Goal: Task Accomplishment & Management: Complete application form

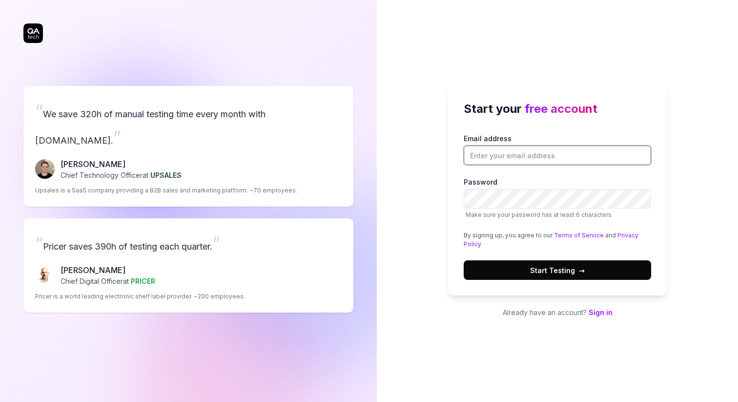
click at [565, 157] on input "Email address" at bounding box center [558, 156] width 188 height 20
type input "[EMAIL_ADDRESS][DOMAIN_NAME]"
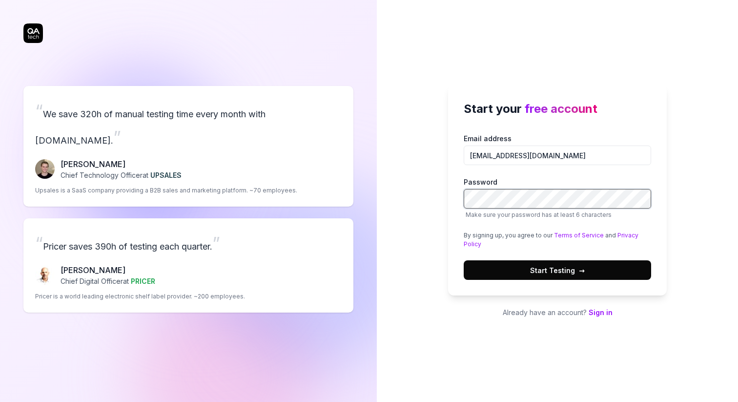
click at [441, 194] on div "Start your free account Email address [EMAIL_ADDRESS][DOMAIN_NAME] Password Mak…" at bounding box center [557, 201] width 361 height 402
click at [600, 352] on div "Start your free account Email address [EMAIL_ADDRESS][DOMAIN_NAME] Password Mak…" at bounding box center [557, 201] width 361 height 402
click at [464, 260] on button "Start Testing →" at bounding box center [558, 270] width 188 height 20
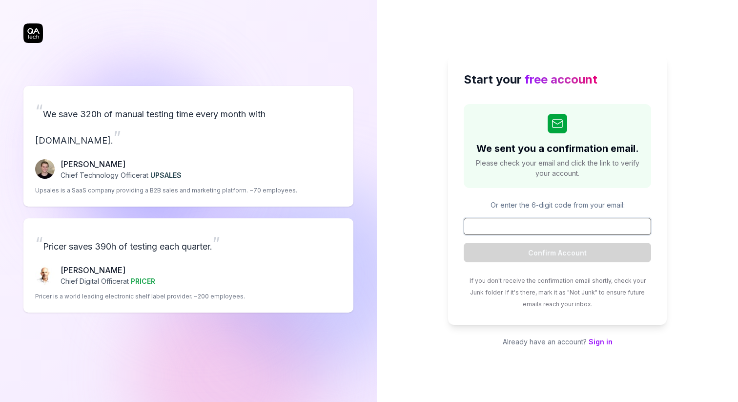
type input "v"
paste input "138475"
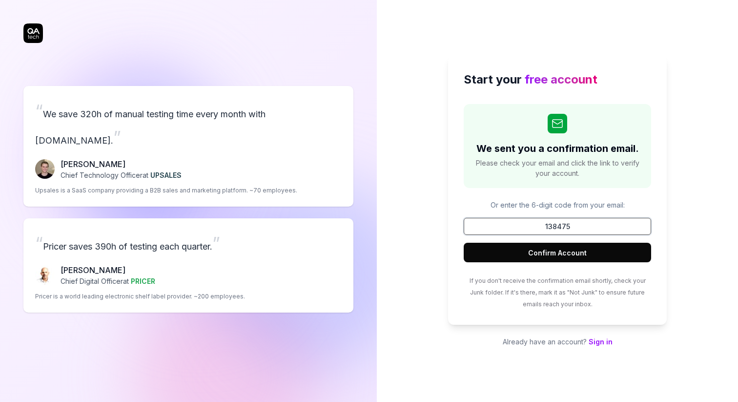
type input "138475"
click at [544, 251] on button "Confirm Account" at bounding box center [558, 253] width 188 height 20
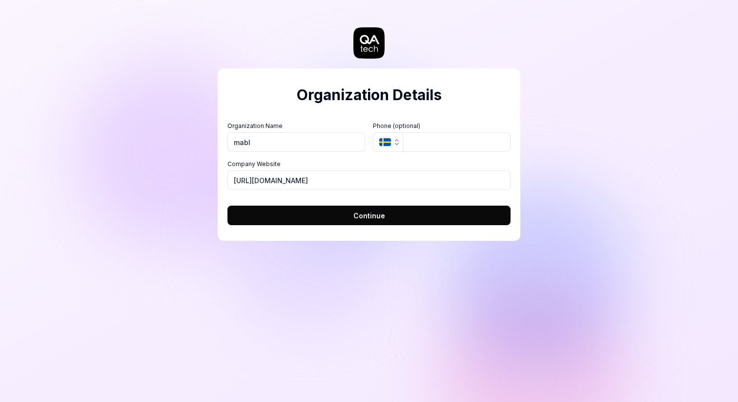
type input "mabl"
click at [300, 332] on div "Organization Details Organization Name mabl Organization Logo (Square minimum 2…" at bounding box center [369, 201] width 738 height 402
click at [332, 218] on button "Continue" at bounding box center [369, 216] width 283 height 20
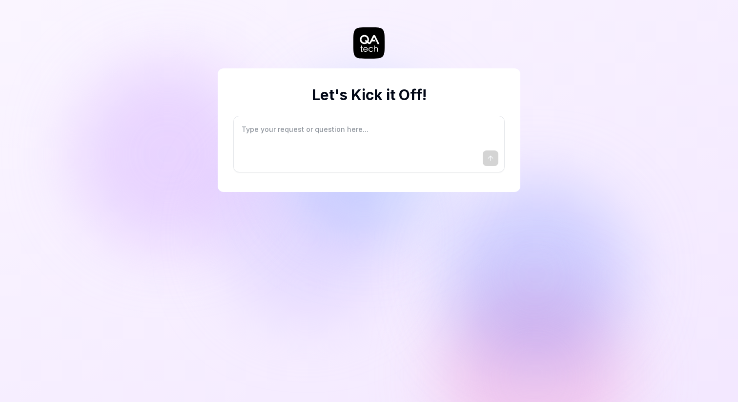
type textarea "*"
type textarea "I"
type textarea "*"
type textarea "I"
type textarea "*"
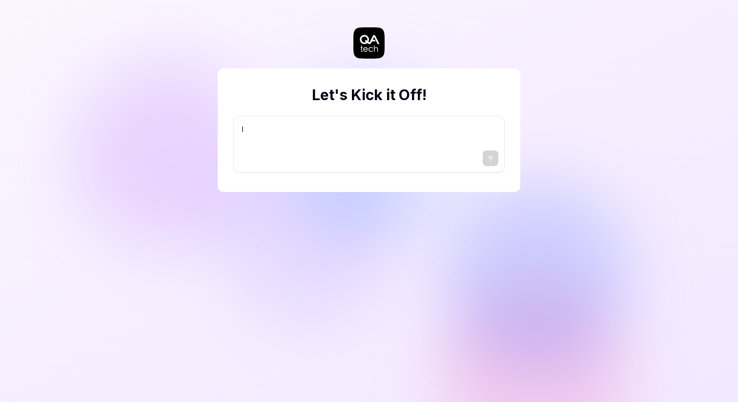
type textarea "I w"
type textarea "*"
type textarea "I wa"
type textarea "*"
type textarea "I wan"
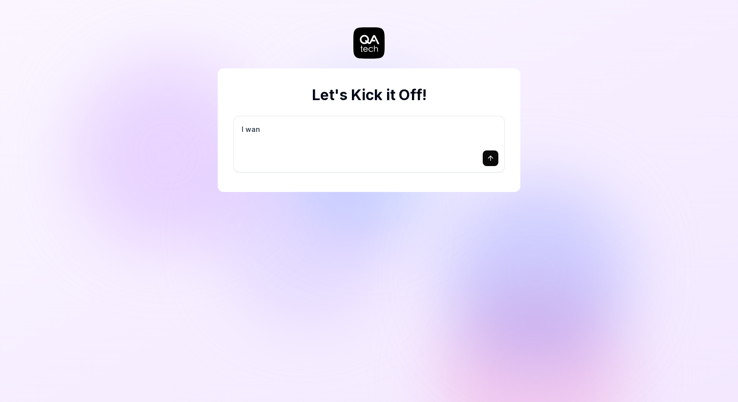
type textarea "*"
type textarea "I want"
type textarea "*"
type textarea "I want"
type textarea "*"
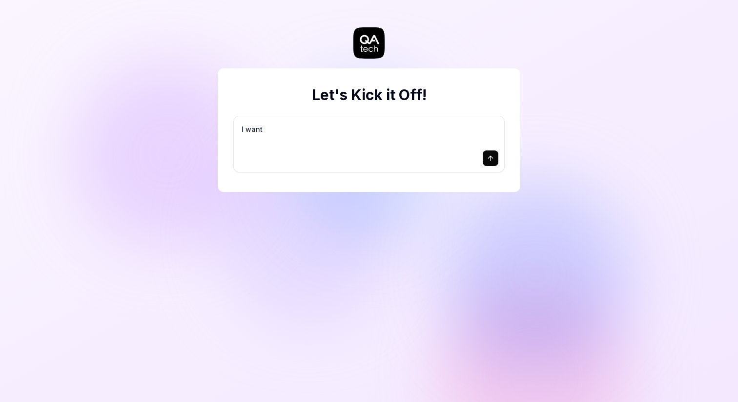
type textarea "I want a"
type textarea "*"
type textarea "I want a"
type textarea "*"
type textarea "I want a g"
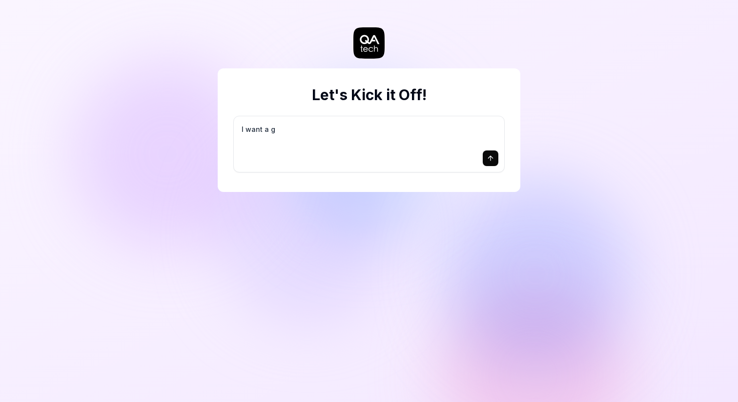
type textarea "*"
type textarea "I want a go"
type textarea "*"
type textarea "I want a goo"
type textarea "*"
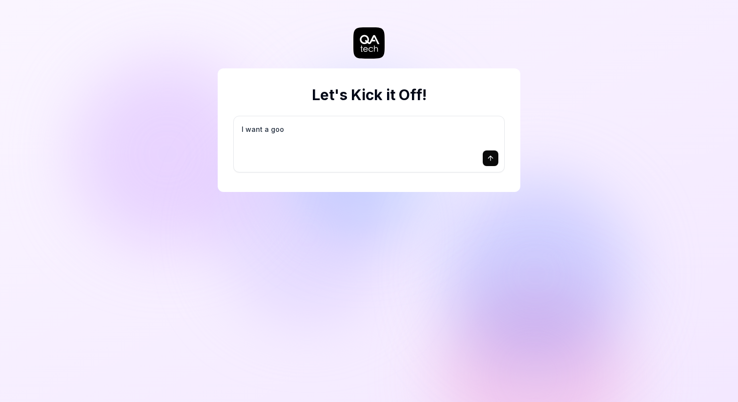
type textarea "I want a good"
type textarea "*"
type textarea "I want a good"
type textarea "*"
type textarea "I want a good t"
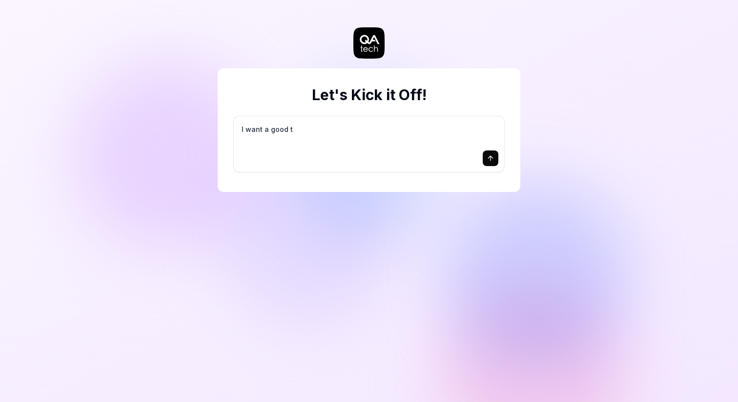
type textarea "*"
type textarea "I want a good te"
type textarea "*"
type textarea "I want a good tes"
type textarea "*"
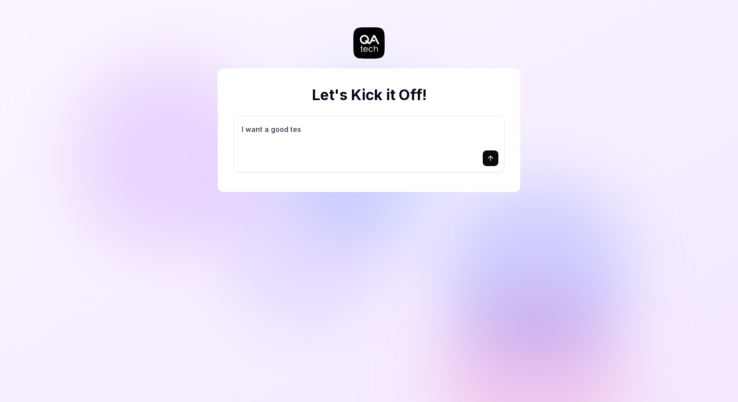
type textarea "I want a good test"
type textarea "*"
type textarea "I want a good test"
type textarea "*"
type textarea "I want a good test s"
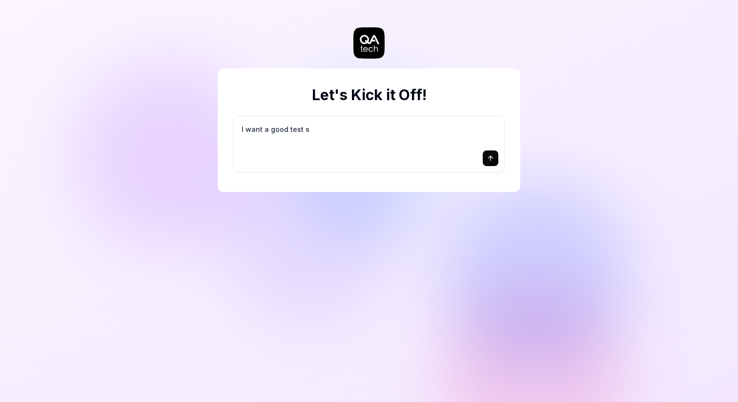
type textarea "*"
type textarea "I want a good test se"
type textarea "*"
type textarea "I want a good test set"
type textarea "*"
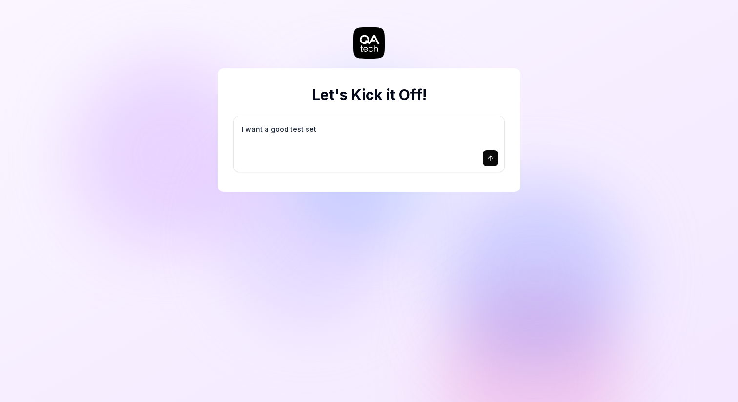
type textarea "I want a good test setu"
type textarea "*"
type textarea "I want a good test setup"
type textarea "*"
type textarea "I want a good test setup"
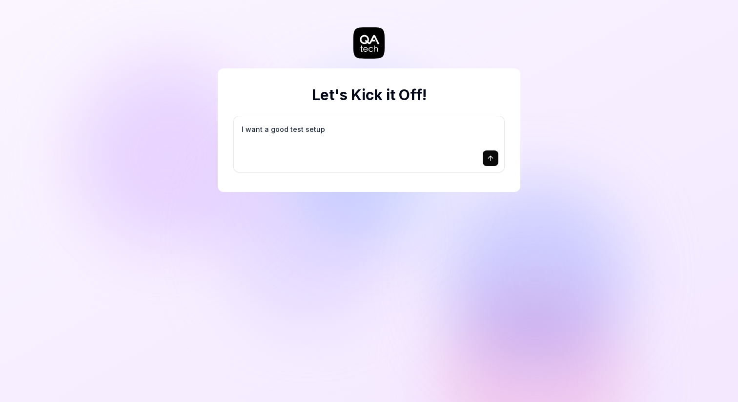
type textarea "*"
type textarea "I want a good test setup f"
type textarea "*"
type textarea "I want a good test setup fo"
type textarea "*"
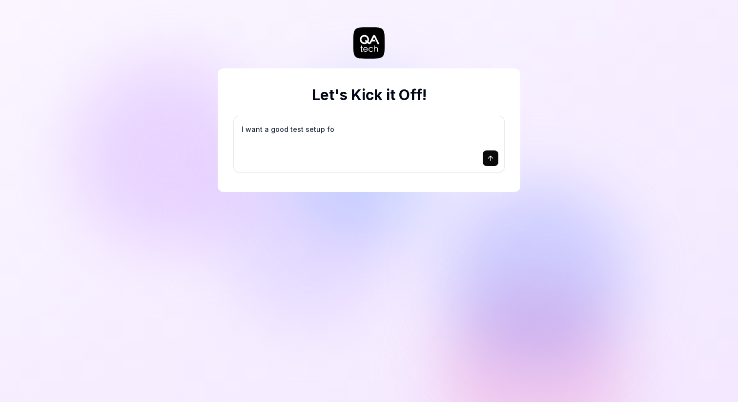
type textarea "I want a good test setup for"
type textarea "*"
type textarea "I want a good test setup for"
type textarea "*"
type textarea "I want a good test setup for m"
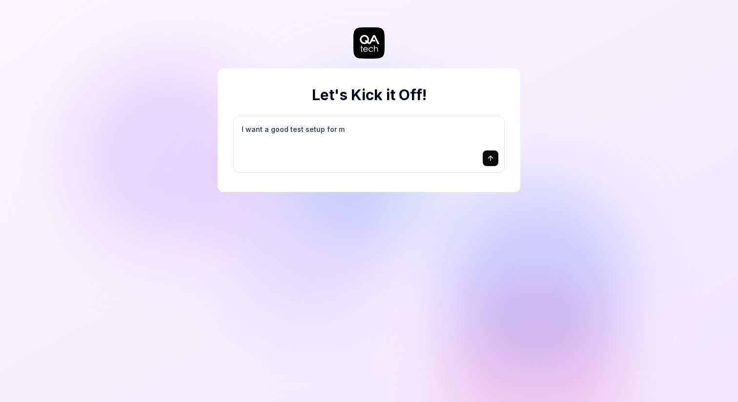
type textarea "*"
type textarea "I want a good test setup for my"
type textarea "*"
type textarea "I want a good test setup for my"
type textarea "*"
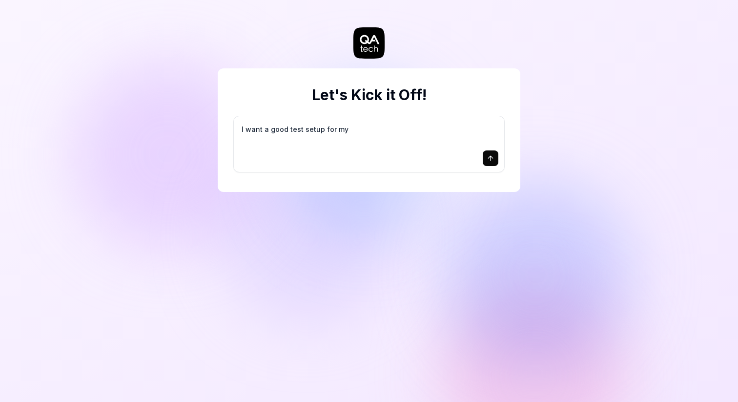
type textarea "I want a good test setup for my s"
type textarea "*"
type textarea "I want a good test setup for my si"
type textarea "*"
type textarea "I want a good test setup for my sit"
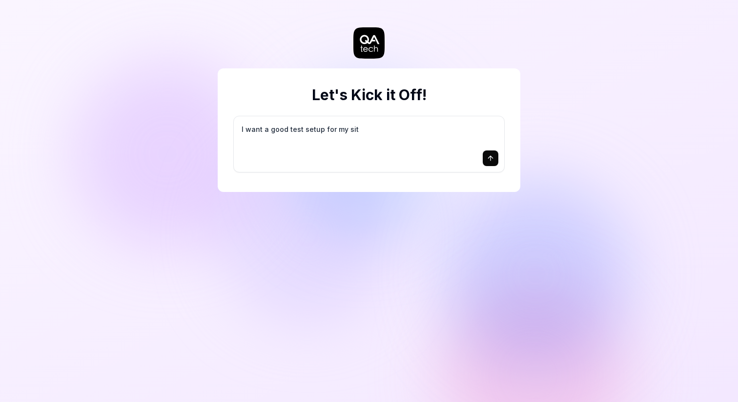
type textarea "*"
type textarea "I want a good test setup for my site"
type textarea "*"
type textarea "I want a good test setup for my site"
type textarea "*"
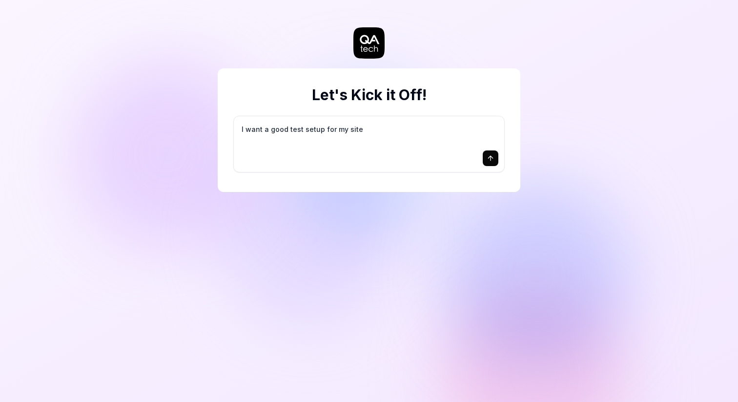
type textarea "I want a good test setup for my site -"
type textarea "*"
type textarea "I want a good test setup for my site -"
type textarea "*"
type textarea "I want a good test setup for my site - h"
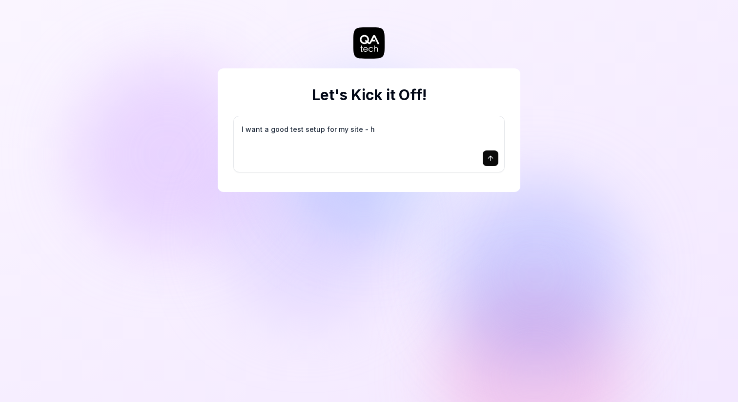
type textarea "*"
type textarea "I want a good test setup for my site - he"
type textarea "*"
type textarea "I want a good test setup for my site - hel"
type textarea "*"
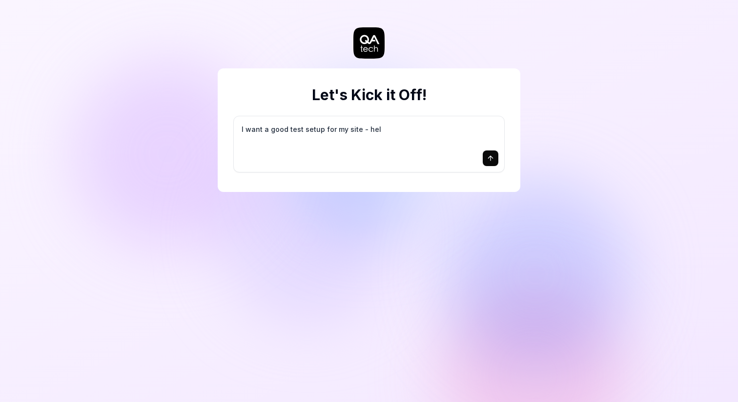
type textarea "I want a good test setup for my site - help"
type textarea "*"
type textarea "I want a good test setup for my site - help"
type textarea "*"
type textarea "I want a good test setup for my site - help m"
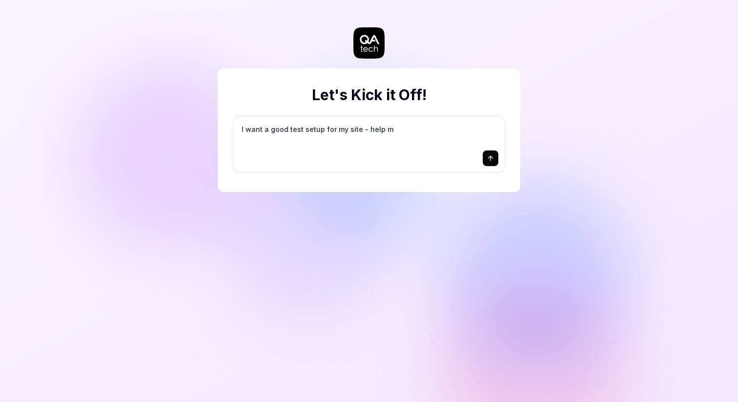
type textarea "*"
type textarea "I want a good test setup for my site - help me"
type textarea "*"
type textarea "I want a good test setup for my site - help me"
type textarea "*"
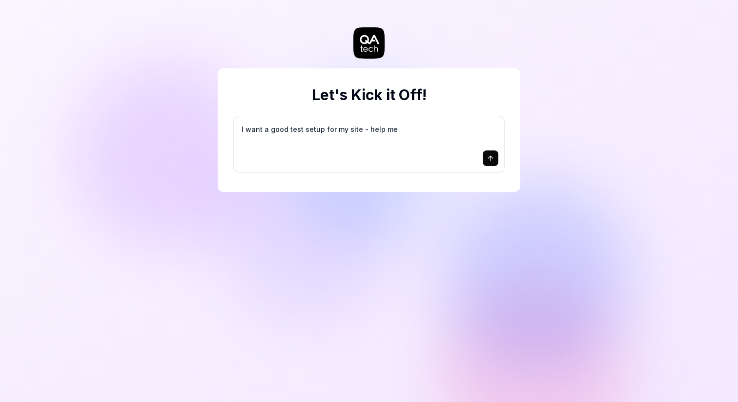
type textarea "I want a good test setup for my site - help me c"
type textarea "*"
type textarea "I want a good test setup for my site - help me cr"
type textarea "*"
type textarea "I want a good test setup for my site - help me cre"
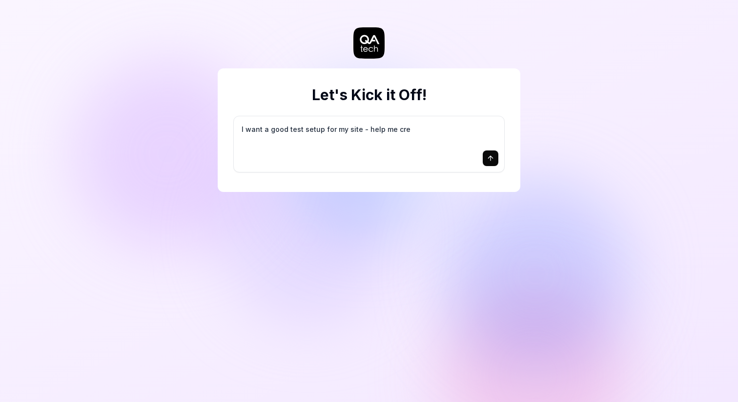
type textarea "*"
type textarea "I want a good test setup for my site - help me crea"
type textarea "*"
type textarea "I want a good test setup for my site - help me creat"
type textarea "*"
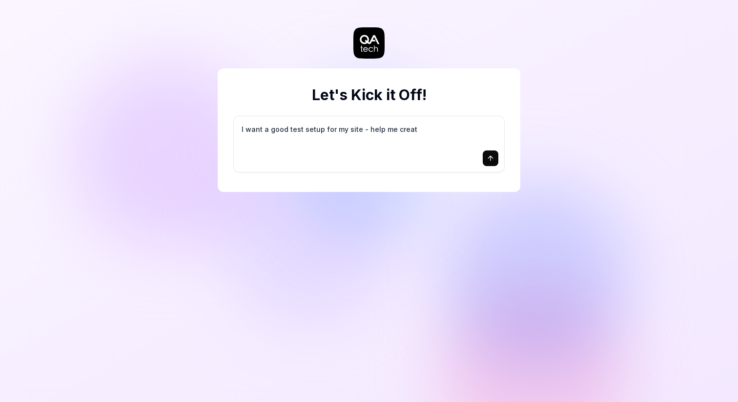
type textarea "I want a good test setup for my site - help me create"
type textarea "*"
type textarea "I want a good test setup for my site - help me create"
type textarea "*"
type textarea "I want a good test setup for my site - help me create t"
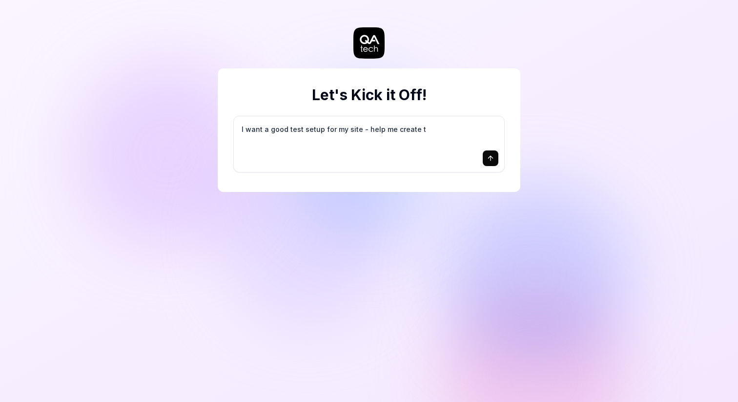
type textarea "*"
type textarea "I want a good test setup for my site - help me create th"
type textarea "*"
type textarea "I want a good test setup for my site - help me create the"
type textarea "*"
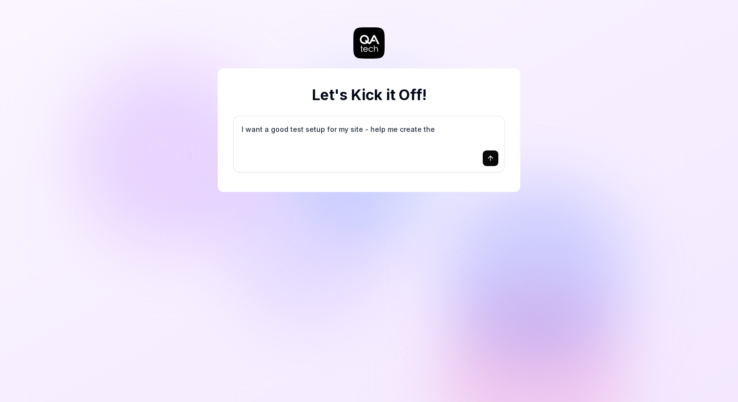
type textarea "I want a good test setup for my site - help me create the"
type textarea "*"
type textarea "I want a good test setup for my site - help me create the f"
type textarea "*"
type textarea "I want a good test setup for my site - help me create the fi"
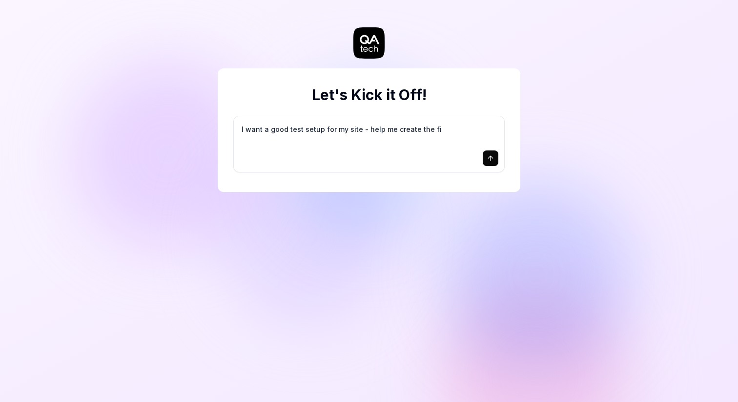
type textarea "*"
type textarea "I want a good test setup for my site - help me create the fir"
type textarea "*"
type textarea "I want a good test setup for my site - help me create the firs"
type textarea "*"
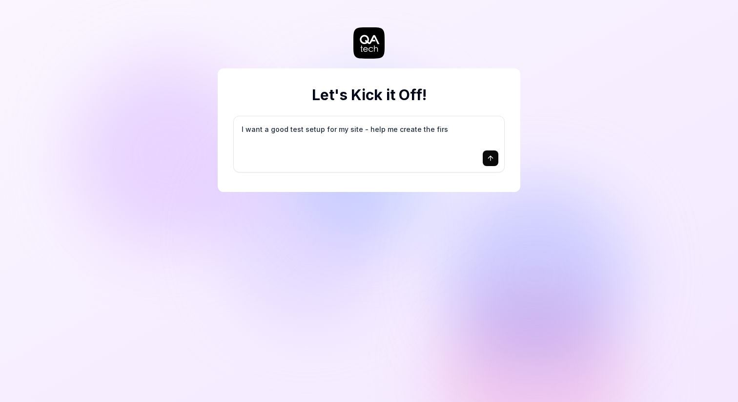
type textarea "I want a good test setup for my site - help me create the first"
type textarea "*"
type textarea "I want a good test setup for my site - help me create the first"
type textarea "*"
type textarea "I want a good test setup for my site - help me create the first 3"
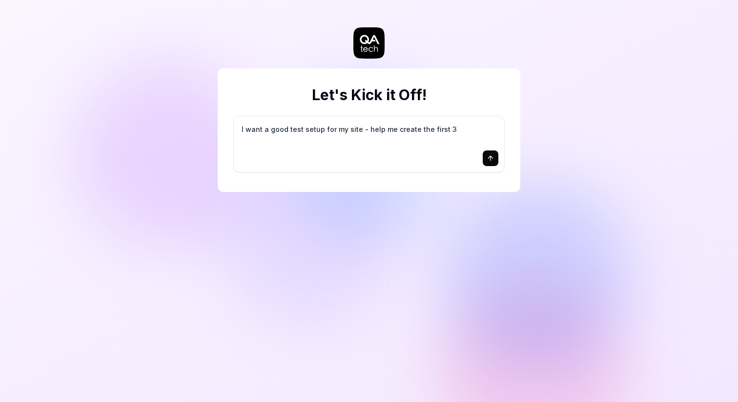
type textarea "*"
type textarea "I want a good test setup for my site - help me create the first 3-"
type textarea "*"
type textarea "I want a good test setup for my site - help me create the first 3-5"
type textarea "*"
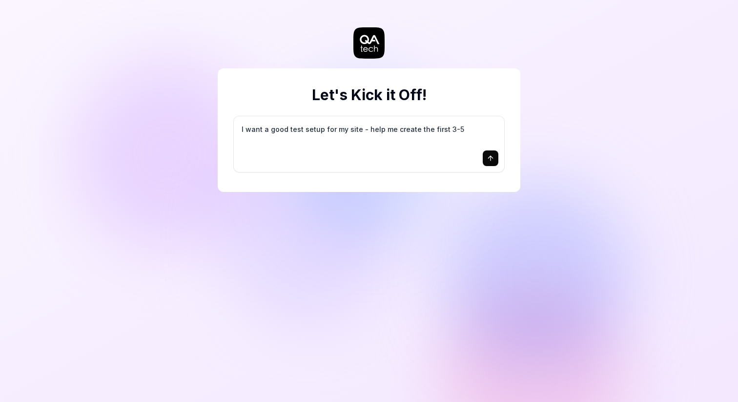
type textarea "I want a good test setup for my site - help me create the first 3-5"
type textarea "*"
type textarea "I want a good test setup for my site - help me create the first 3-5 t"
type textarea "*"
type textarea "I want a good test setup for my site - help me create the first 3-5 te"
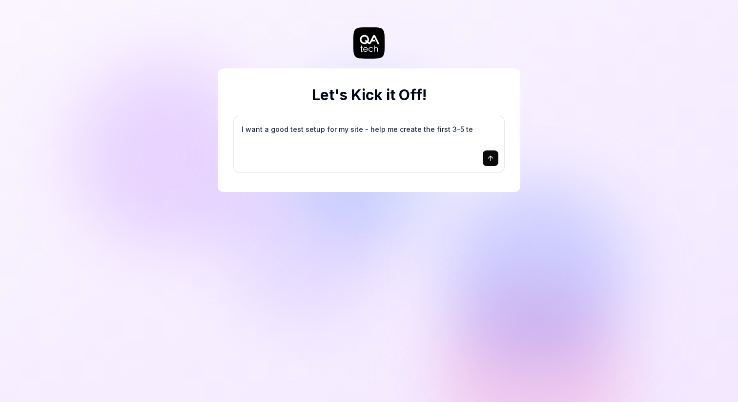
type textarea "*"
type textarea "I want a good test setup for my site - help me create the first 3-5 tes"
type textarea "*"
type textarea "I want a good test setup for my site - help me create the first 3-5 test"
type textarea "*"
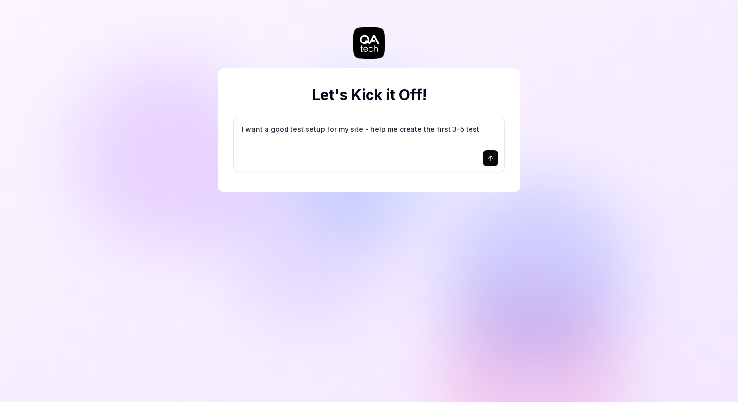
type textarea "I want a good test setup for my site - help me create the first 3-5 test"
type textarea "*"
type textarea "I want a good test setup for my site - help me create the first 3-5 test c"
type textarea "*"
type textarea "I want a good test setup for my site - help me create the first 3-5 test ca"
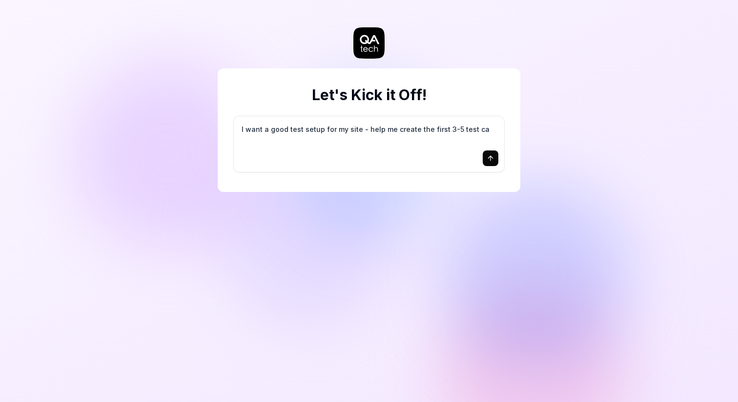
type textarea "*"
type textarea "I want a good test setup for my site - help me create the first 3-5 test cas"
type textarea "*"
type textarea "I want a good test setup for my site - help me create the first 3-5 test case"
type textarea "*"
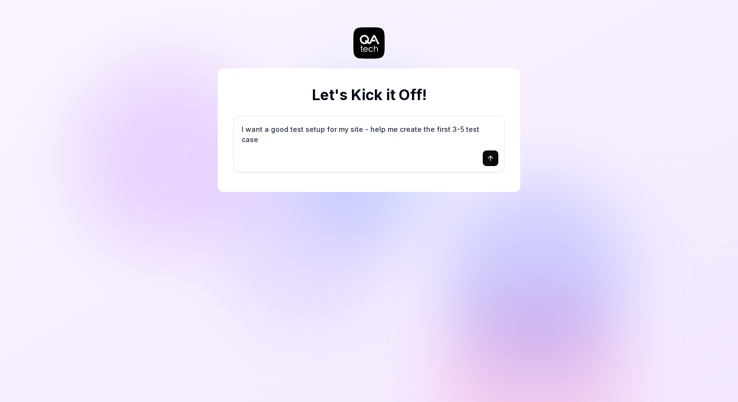
type textarea "I want a good test setup for my site - help me create the first 3-5 test cases"
click at [267, 136] on textarea "I want a good test setup for my site - help me create the first 3-5 test cases" at bounding box center [369, 134] width 259 height 24
click at [485, 155] on button "submit" at bounding box center [491, 158] width 16 height 16
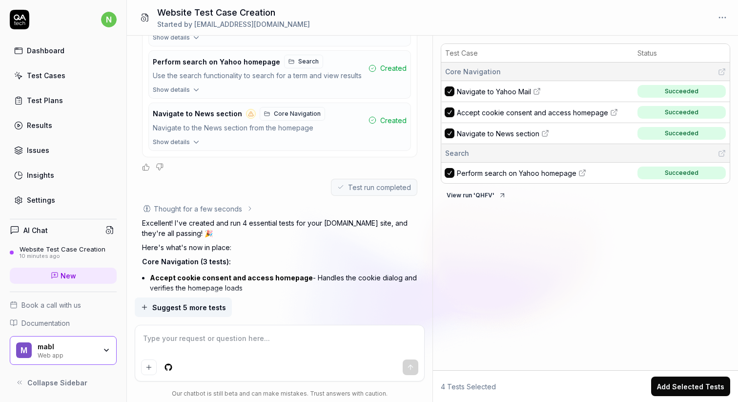
scroll to position [617, 0]
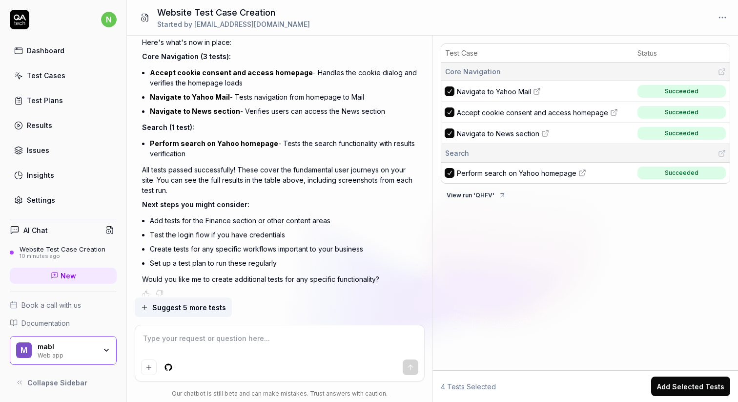
click at [53, 75] on div "Test Cases" at bounding box center [46, 75] width 39 height 10
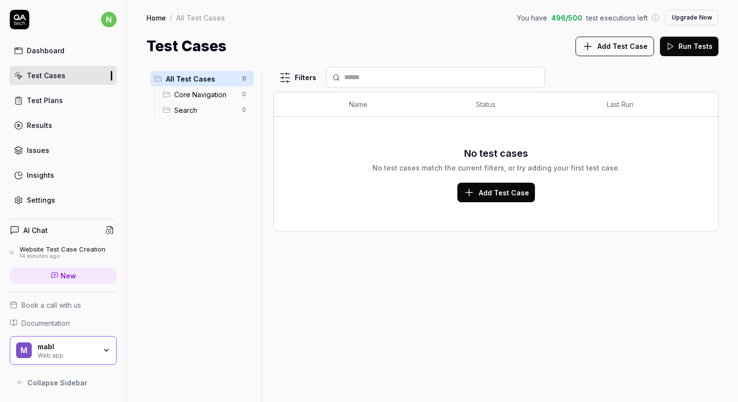
click at [58, 57] on link "Dashboard" at bounding box center [63, 50] width 107 height 19
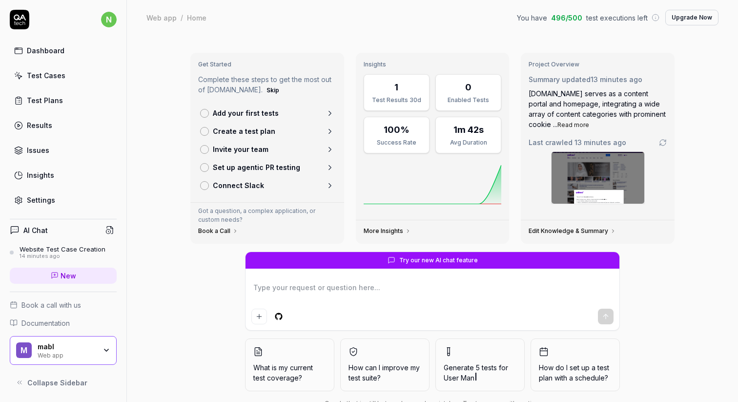
click at [327, 111] on icon at bounding box center [330, 113] width 9 height 9
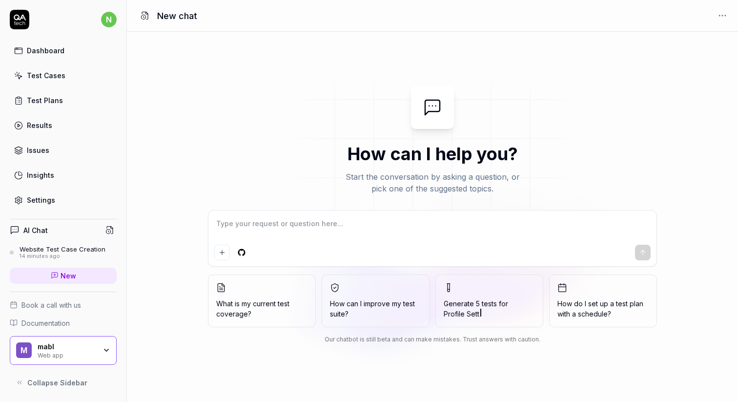
type textarea "*"
